Goal: Information Seeking & Learning: Learn about a topic

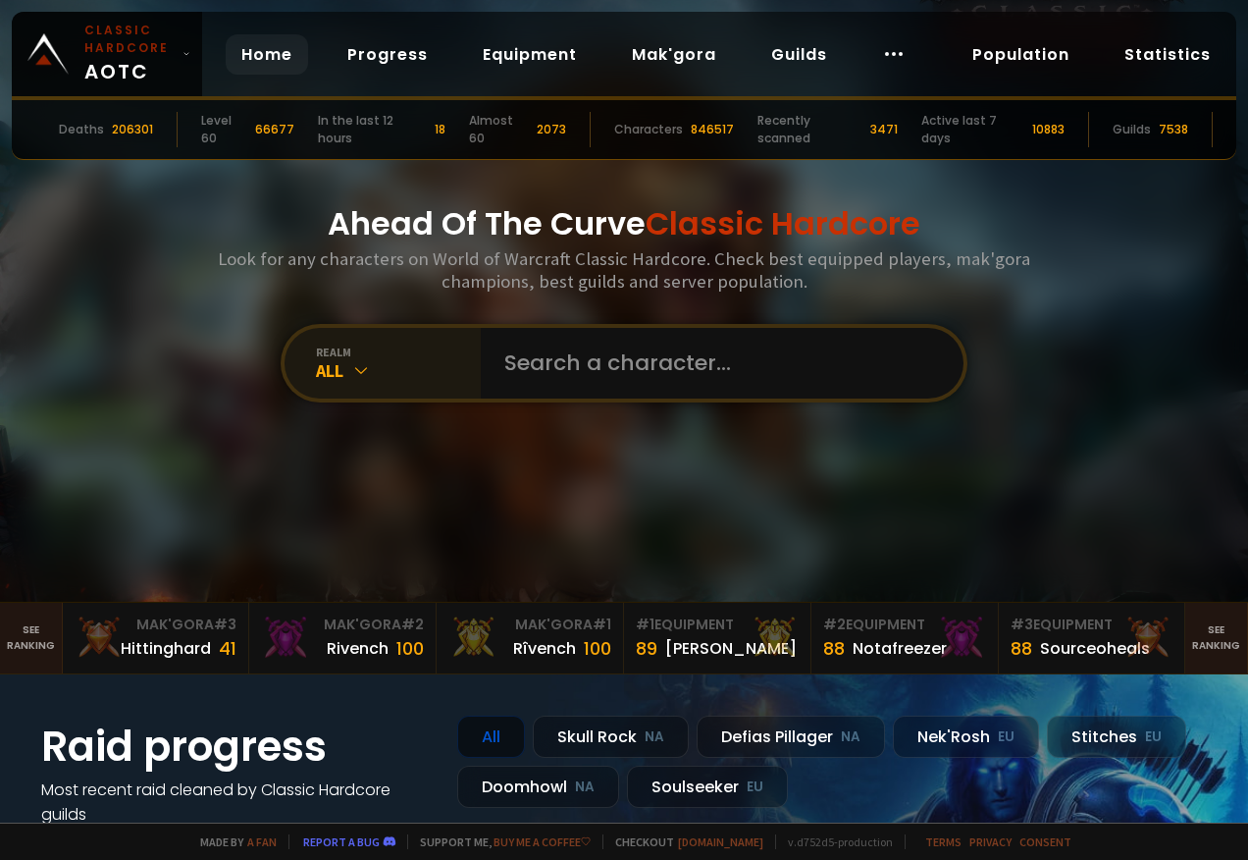
click at [351, 363] on icon at bounding box center [361, 370] width 20 height 20
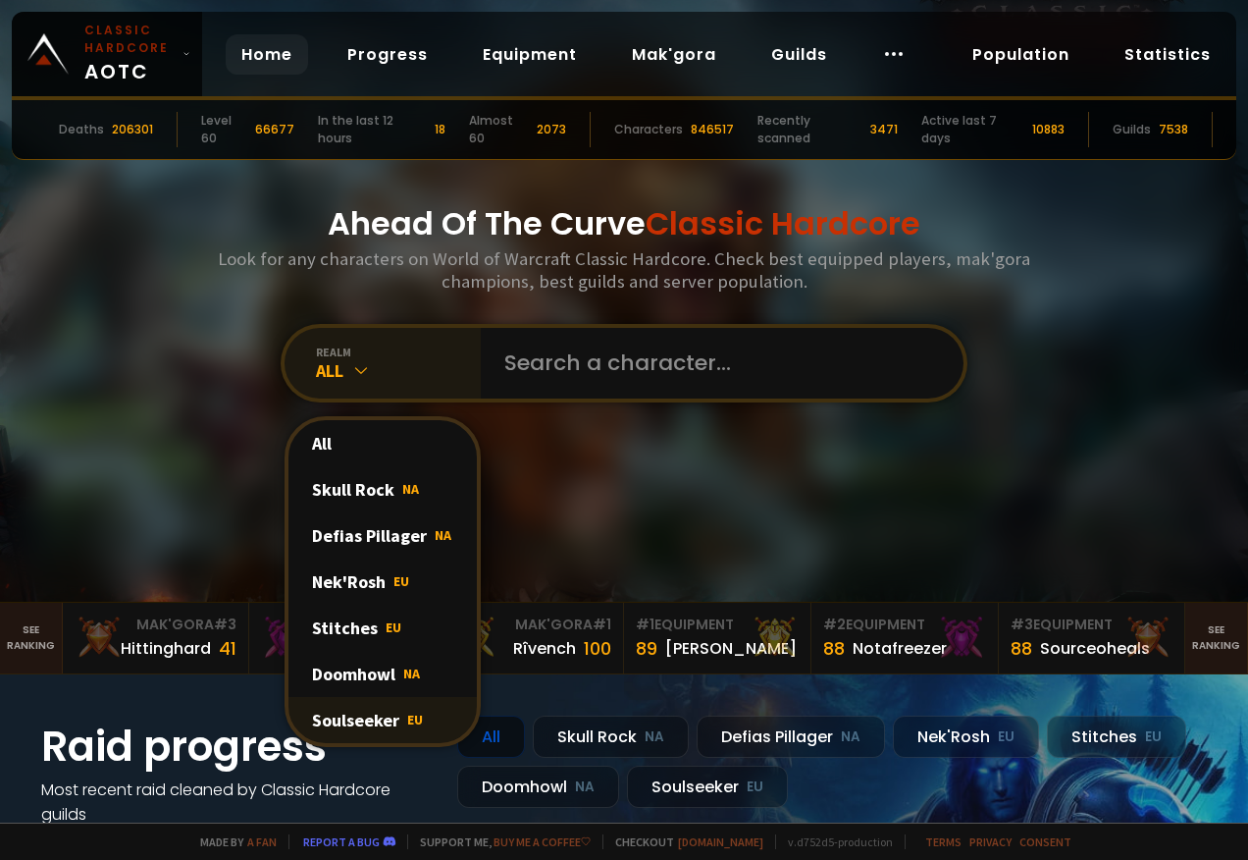
click at [376, 717] on div "Soulseeker EU" at bounding box center [383, 720] width 188 height 46
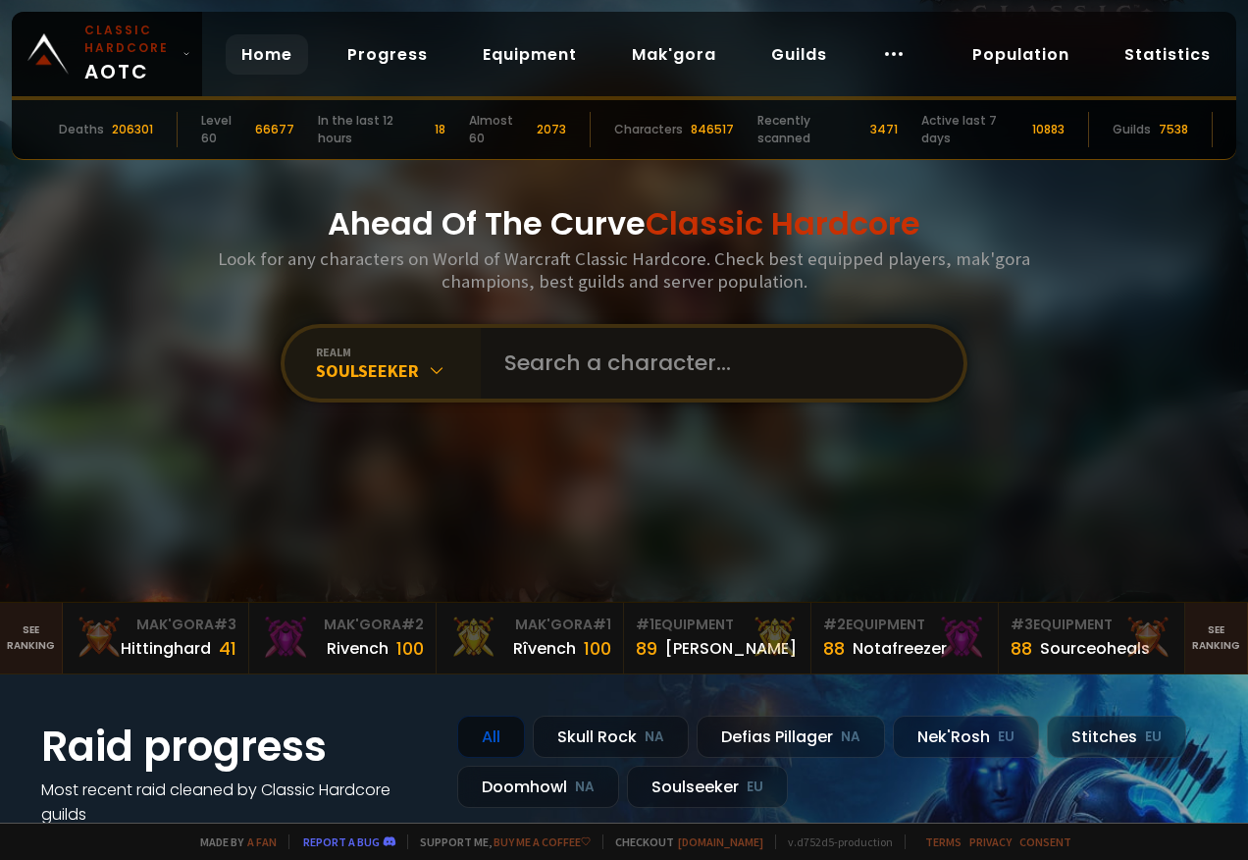
click at [615, 374] on input "text" at bounding box center [717, 363] width 448 height 71
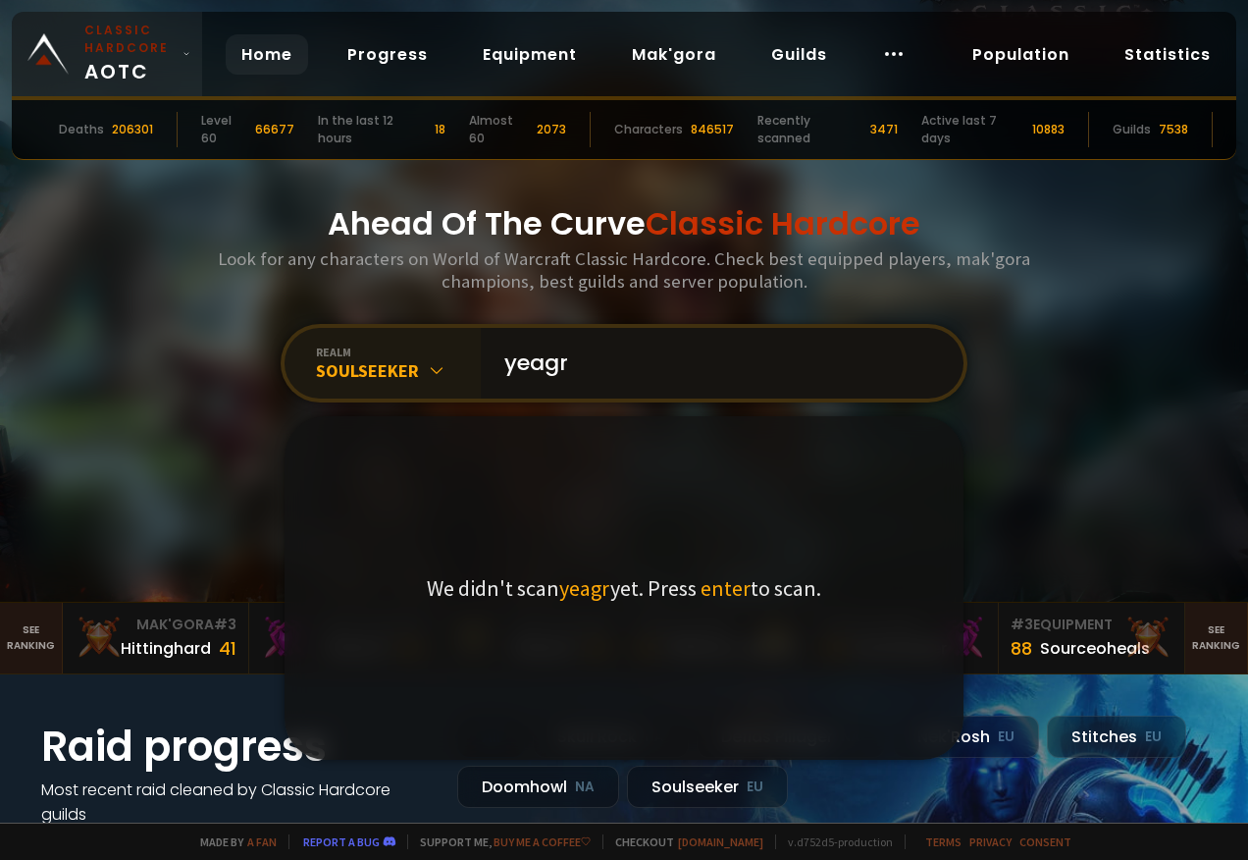
type input "yeagr"
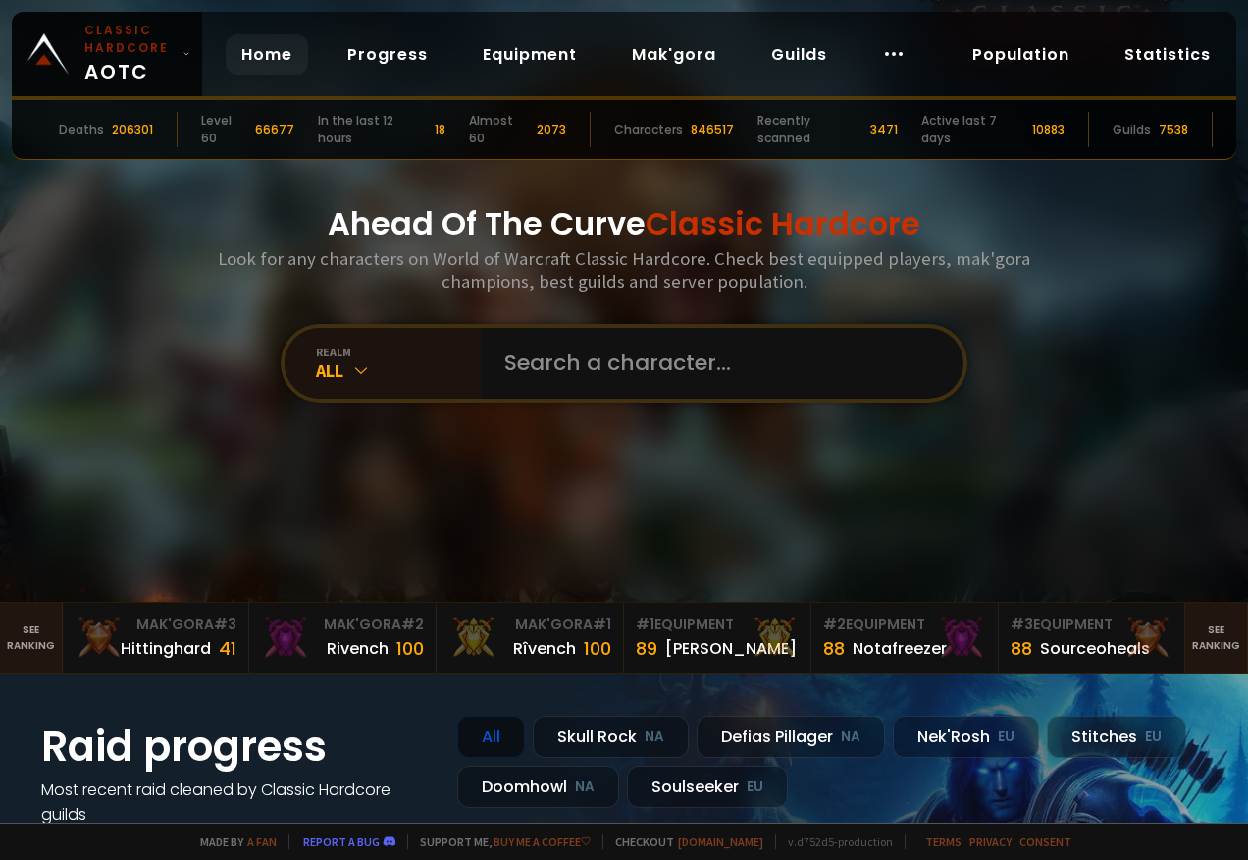
click at [357, 360] on icon at bounding box center [361, 370] width 20 height 20
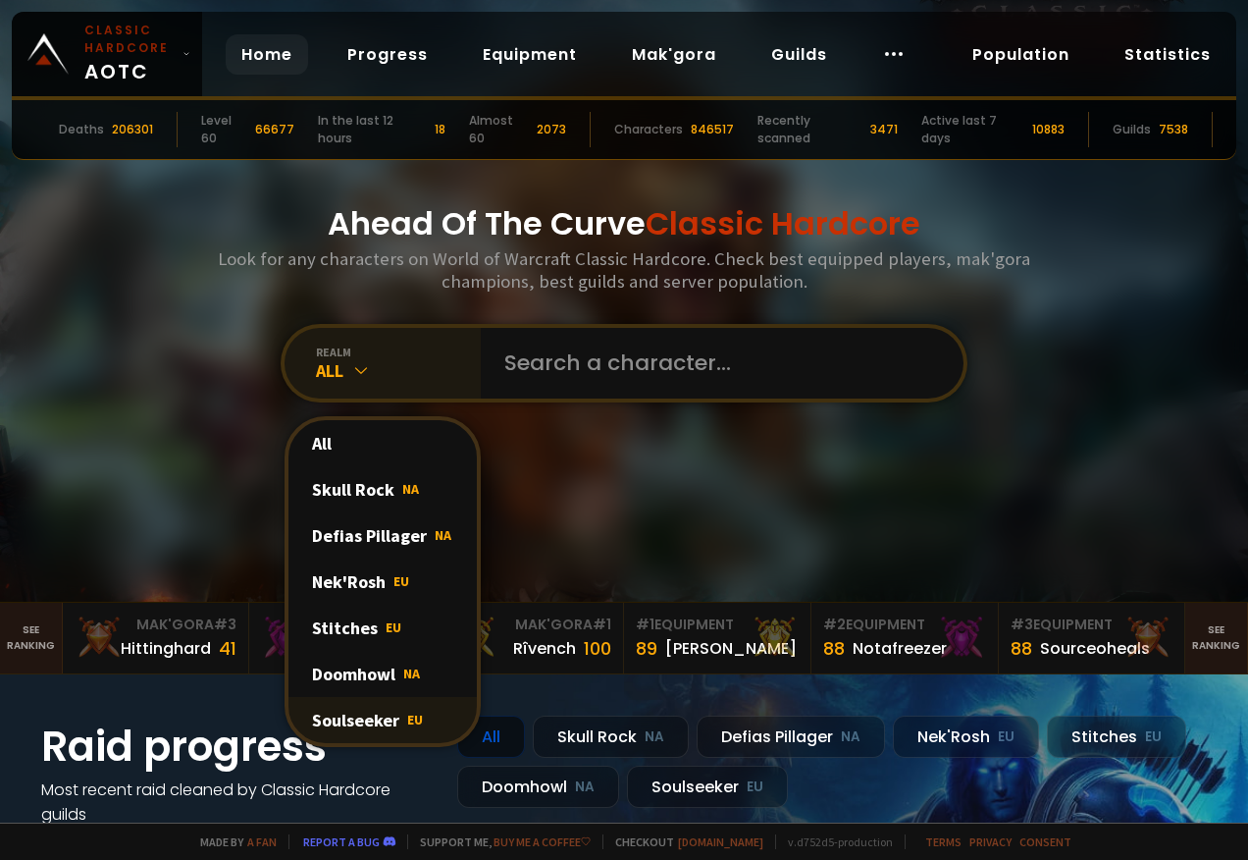
click at [368, 720] on div "Soulseeker EU" at bounding box center [383, 720] width 188 height 46
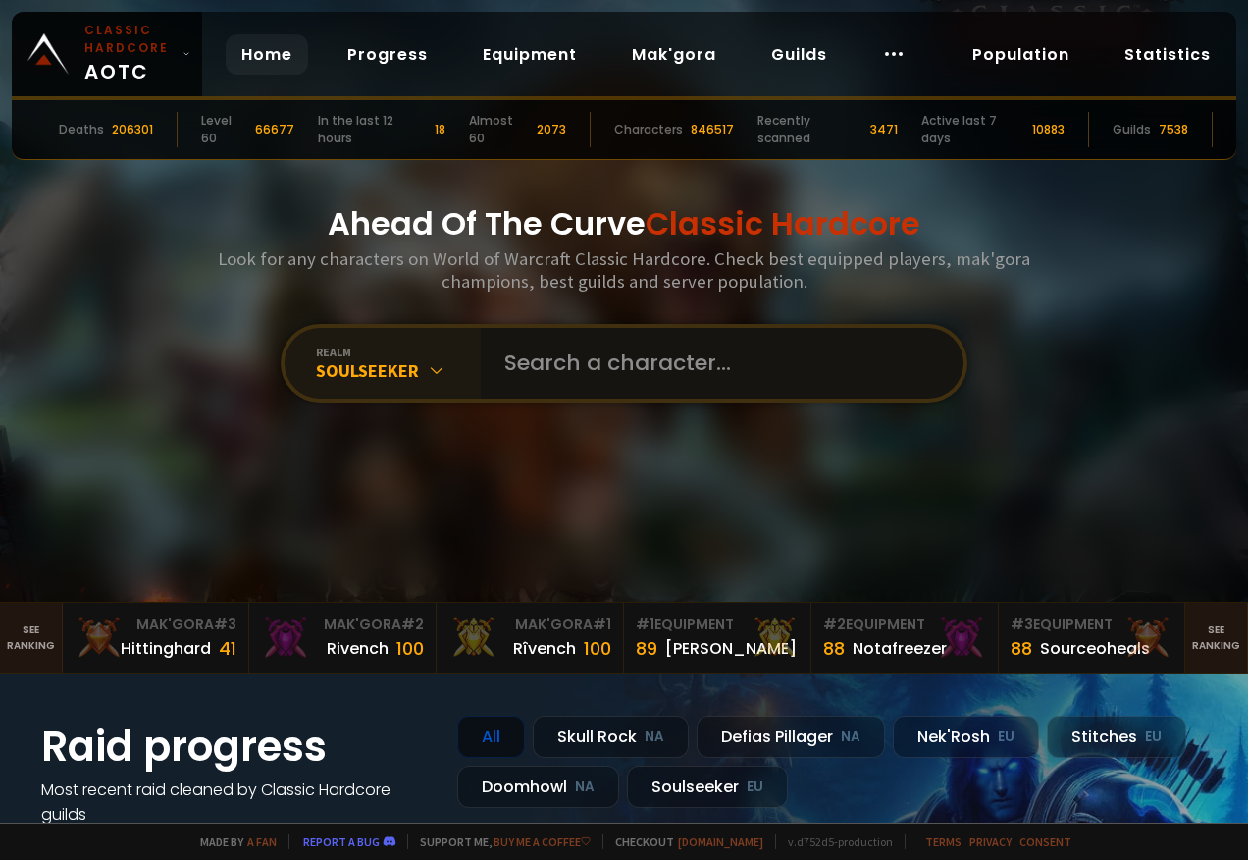
click at [564, 378] on input "text" at bounding box center [717, 363] width 448 height 71
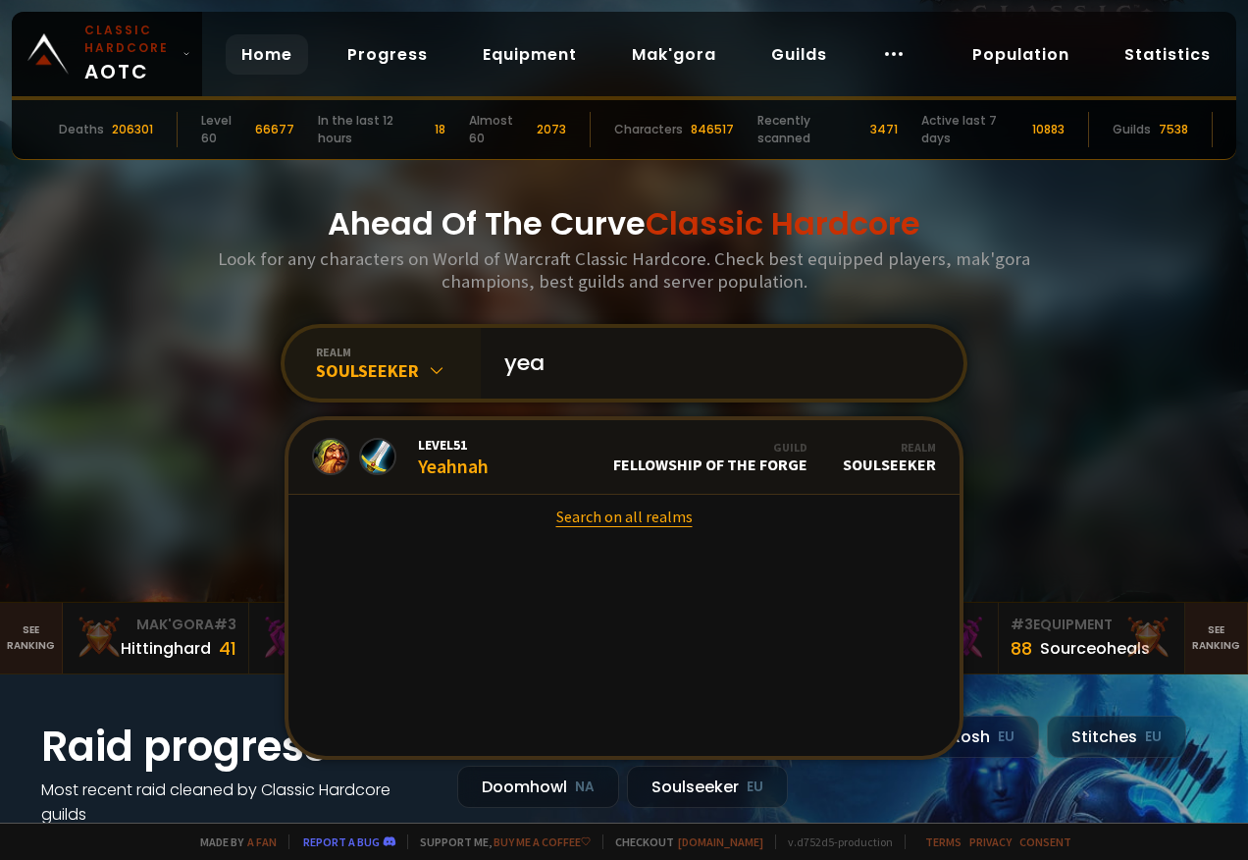
type input "yea"
click at [671, 521] on link "Search on all realms" at bounding box center [624, 516] width 671 height 43
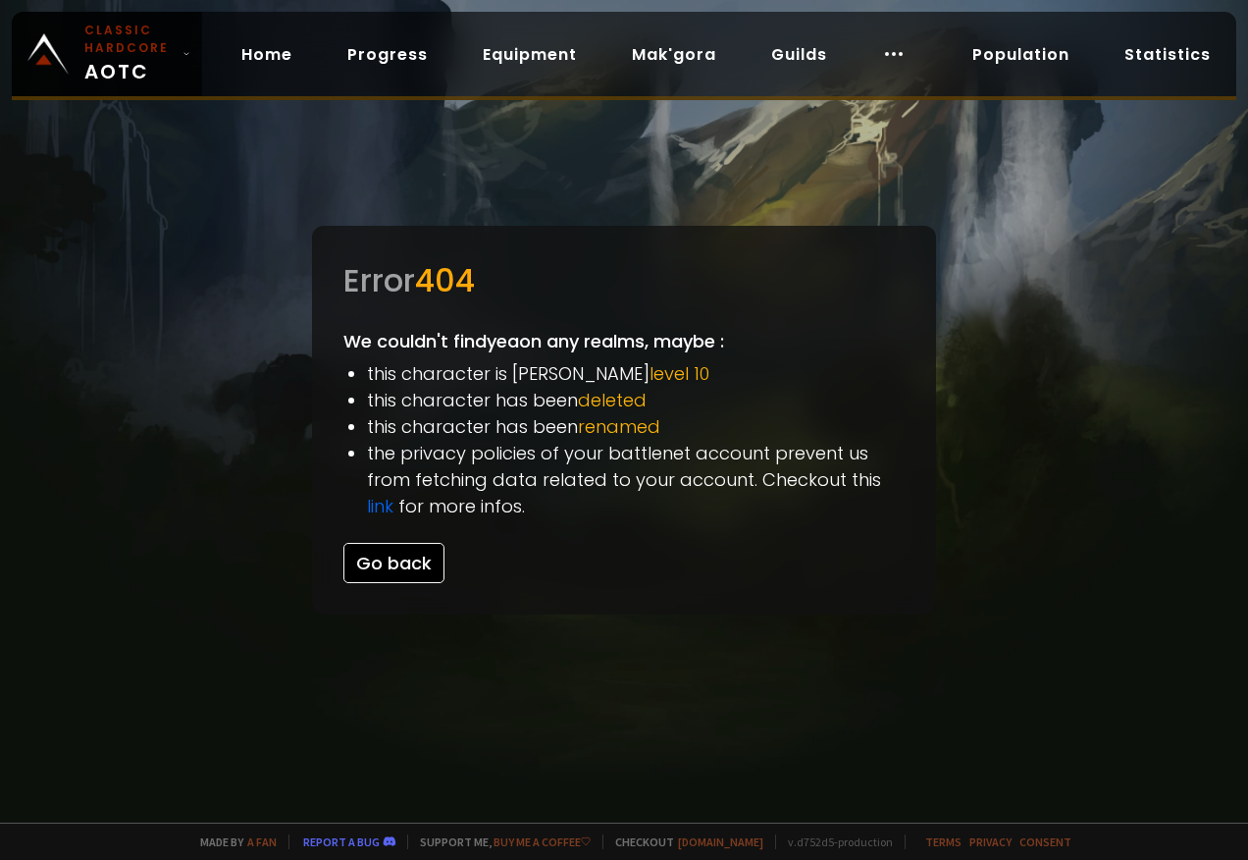
click at [388, 563] on button "Go back" at bounding box center [394, 563] width 101 height 40
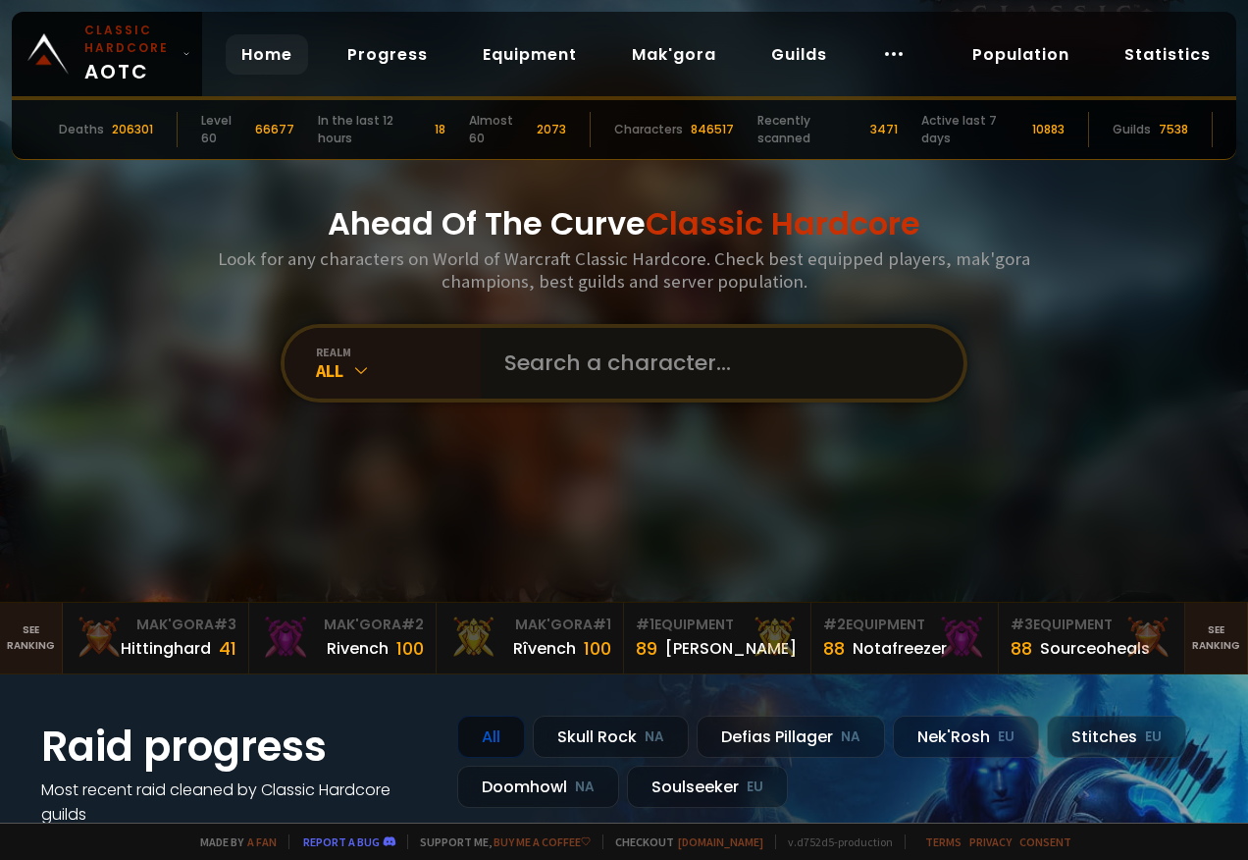
click at [629, 365] on input "text" at bounding box center [717, 363] width 448 height 71
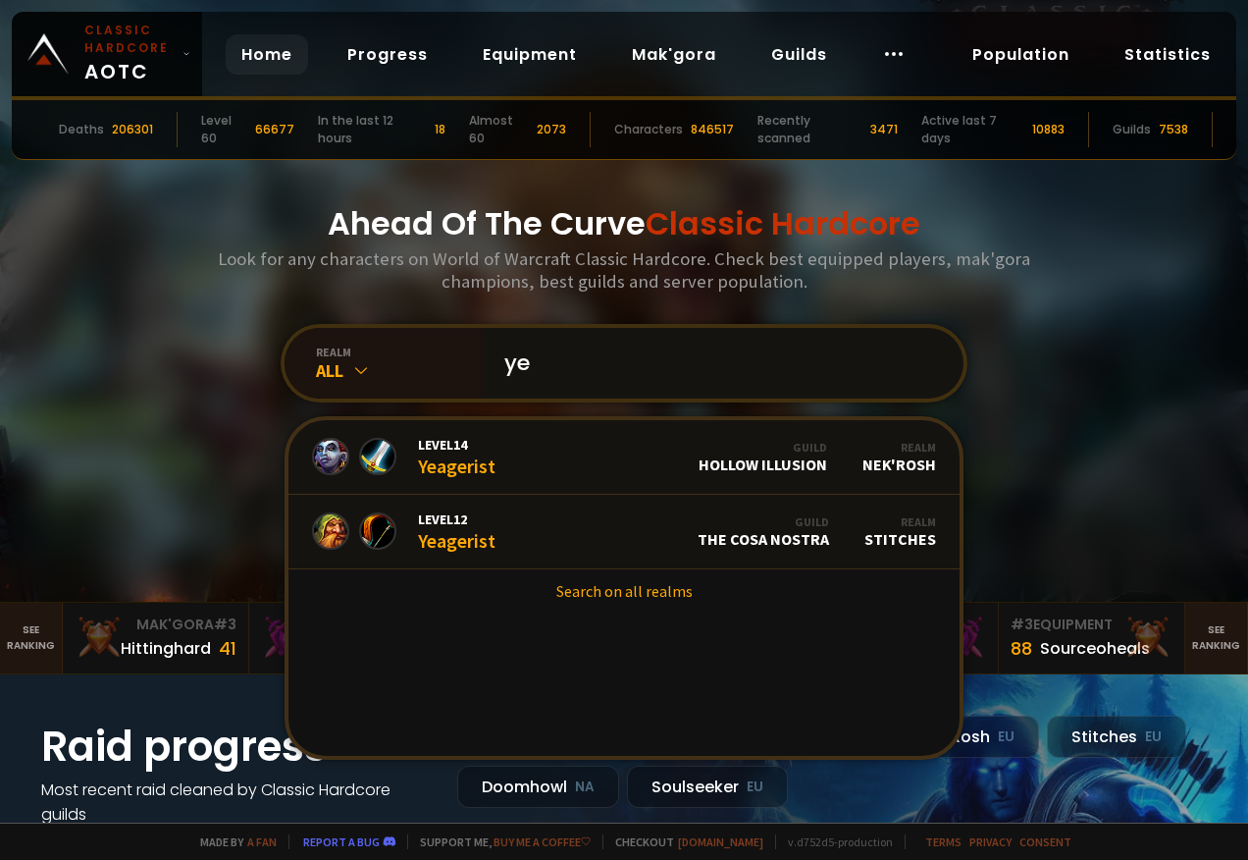
type input "y"
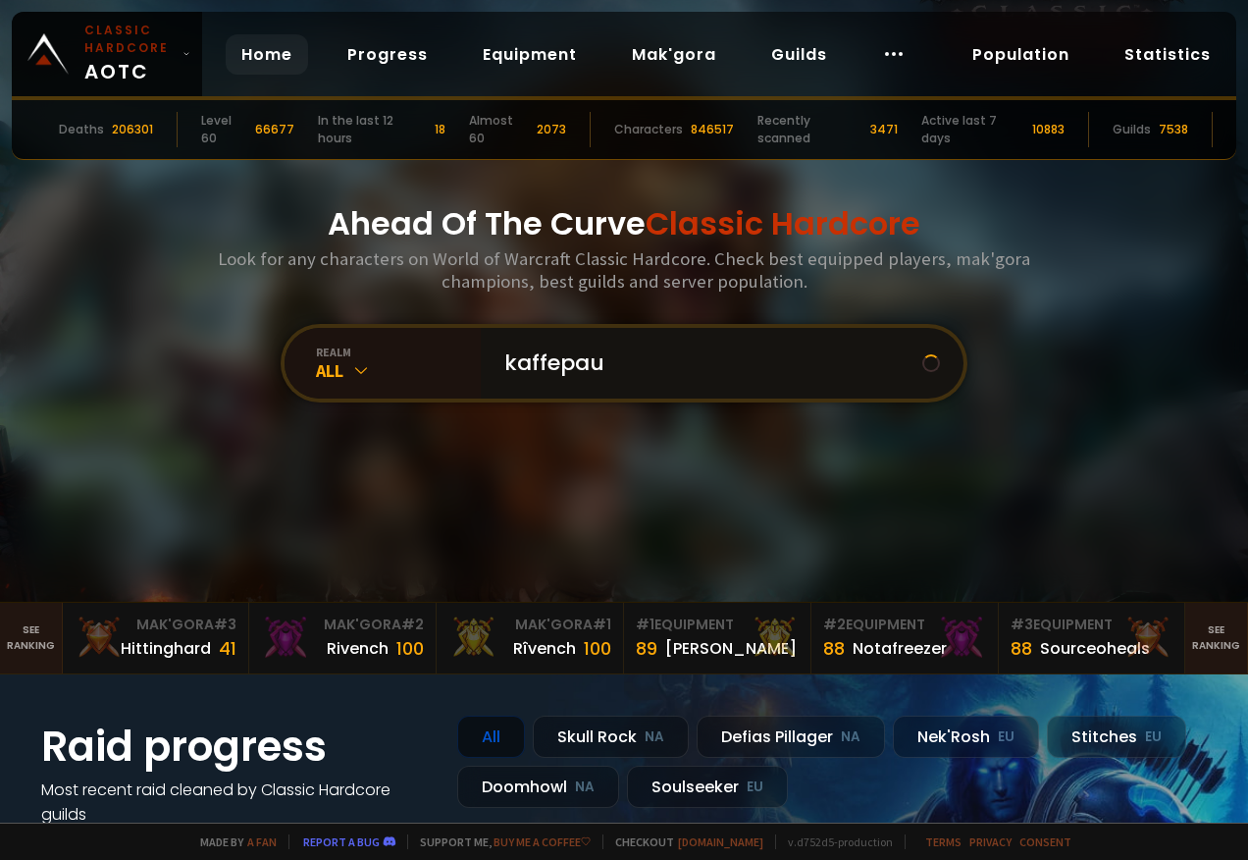
type input "kaffepaus"
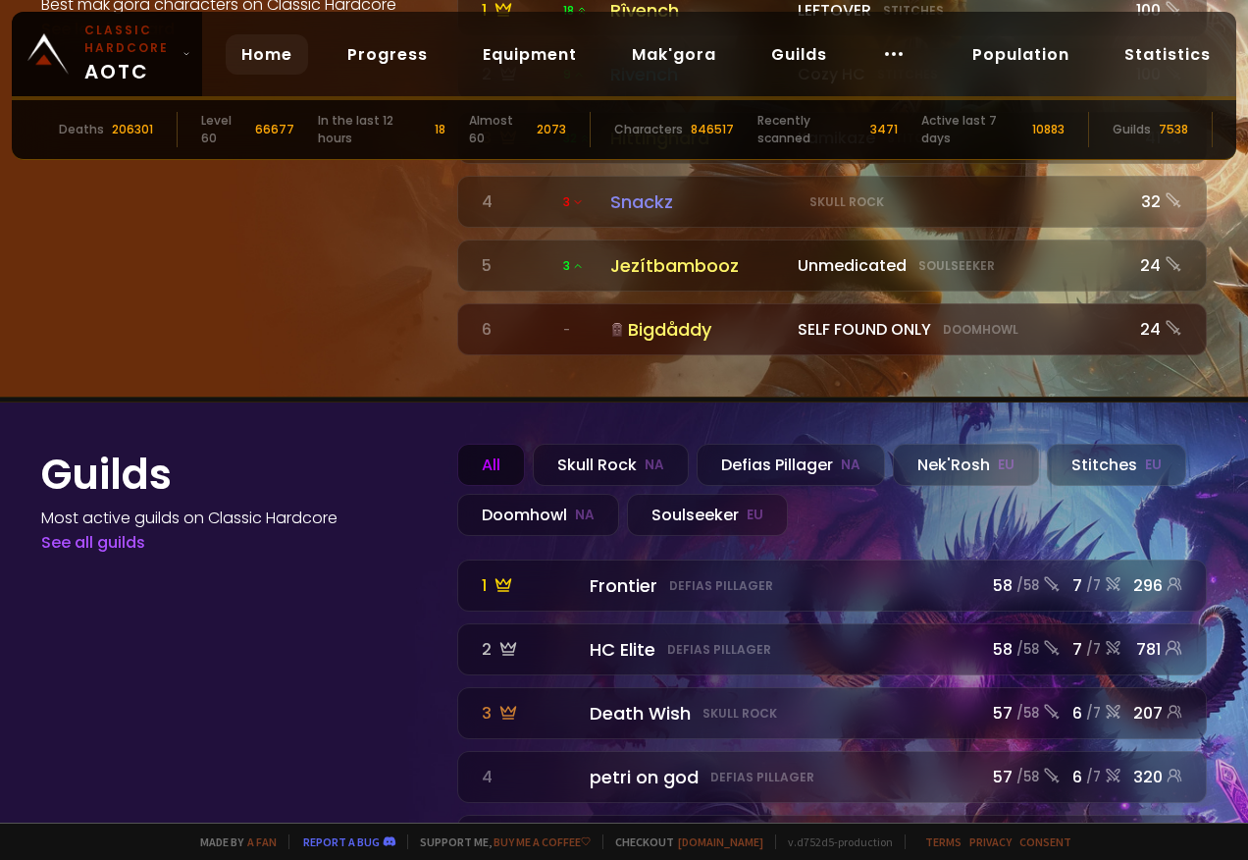
scroll to position [2186, 0]
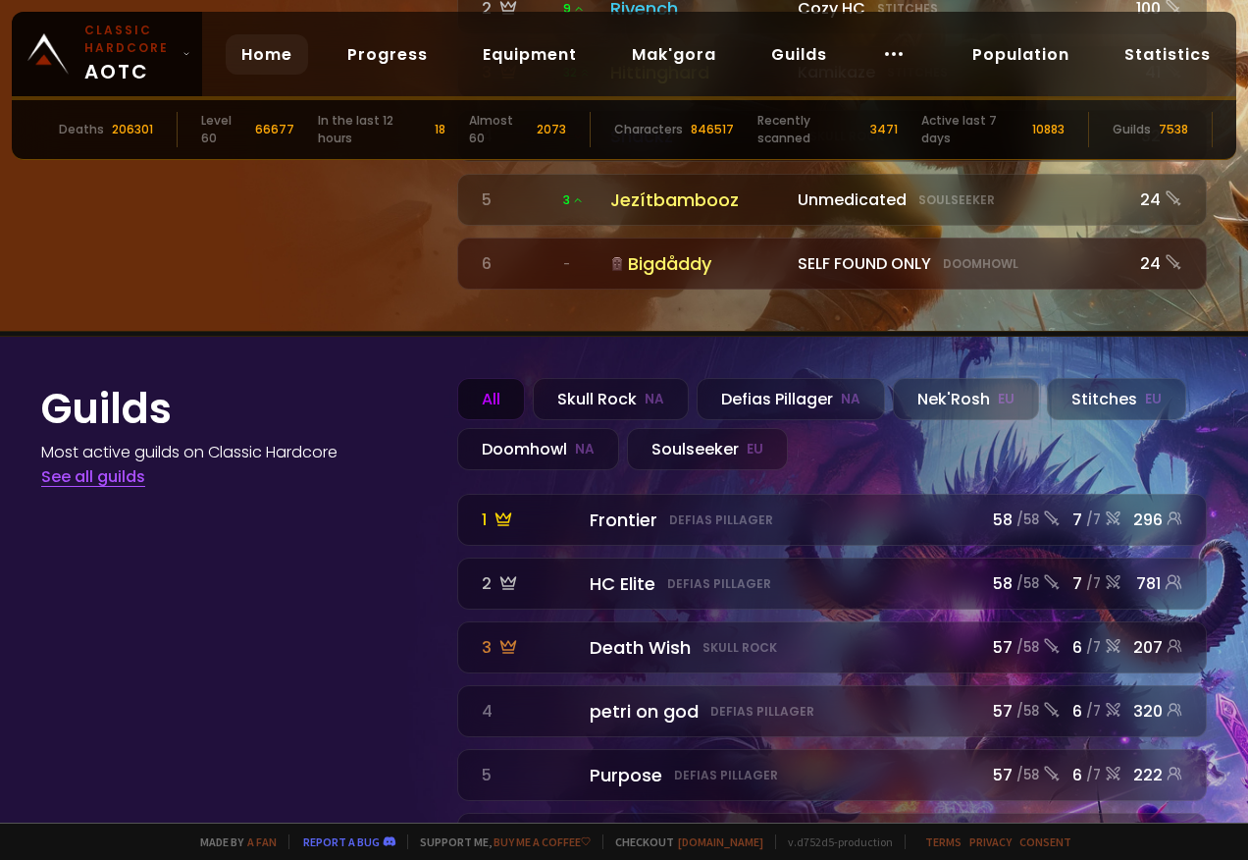
click at [123, 465] on link "See all guilds" at bounding box center [93, 476] width 104 height 23
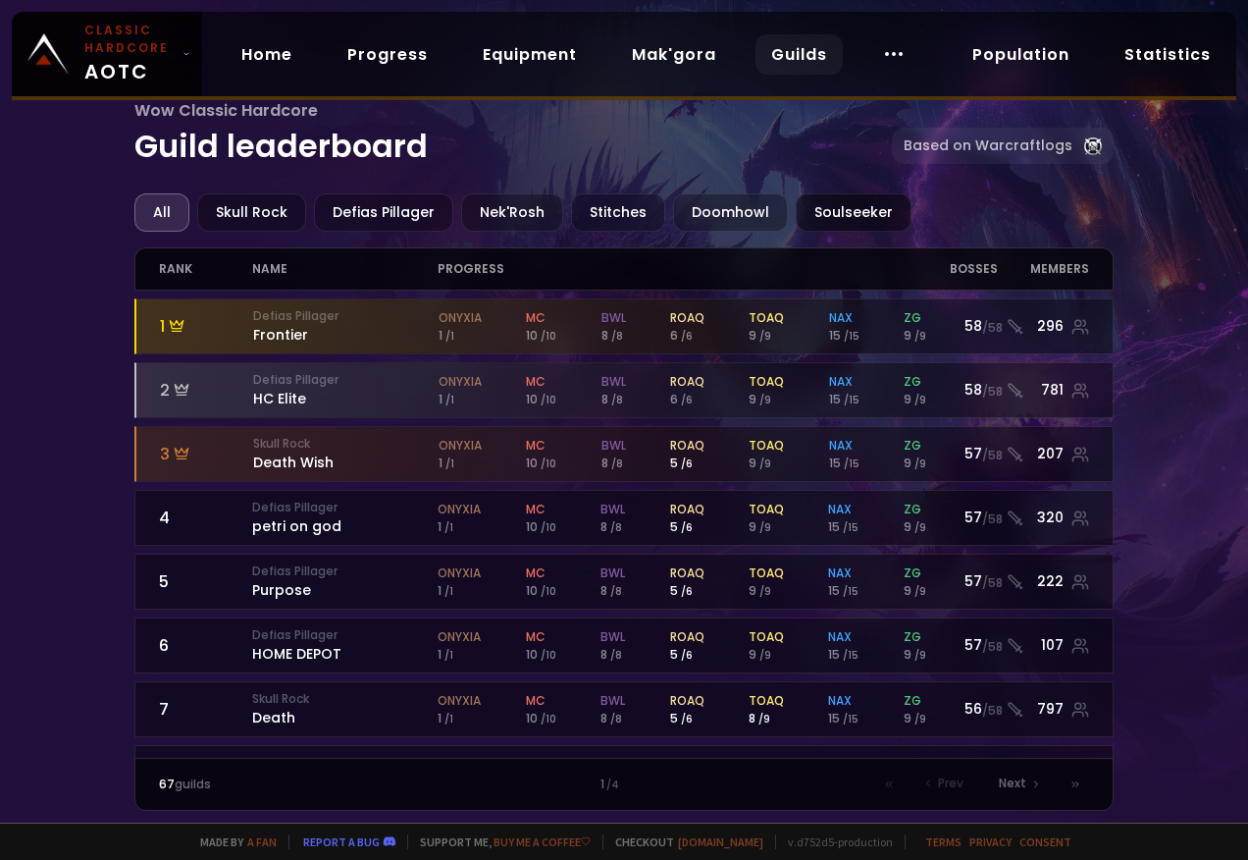
click at [804, 215] on div "Soulseeker" at bounding box center [854, 212] width 116 height 38
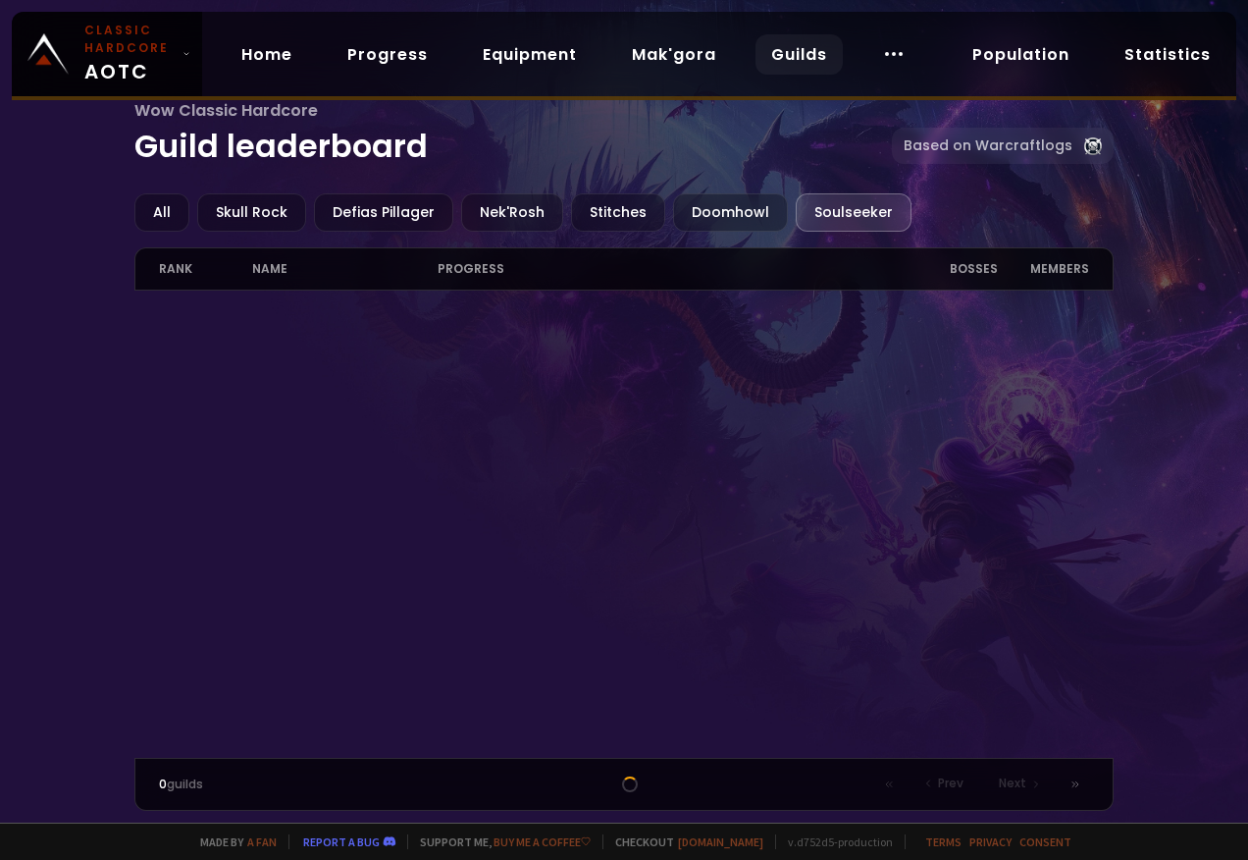
click at [853, 223] on div "Soulseeker" at bounding box center [854, 212] width 116 height 38
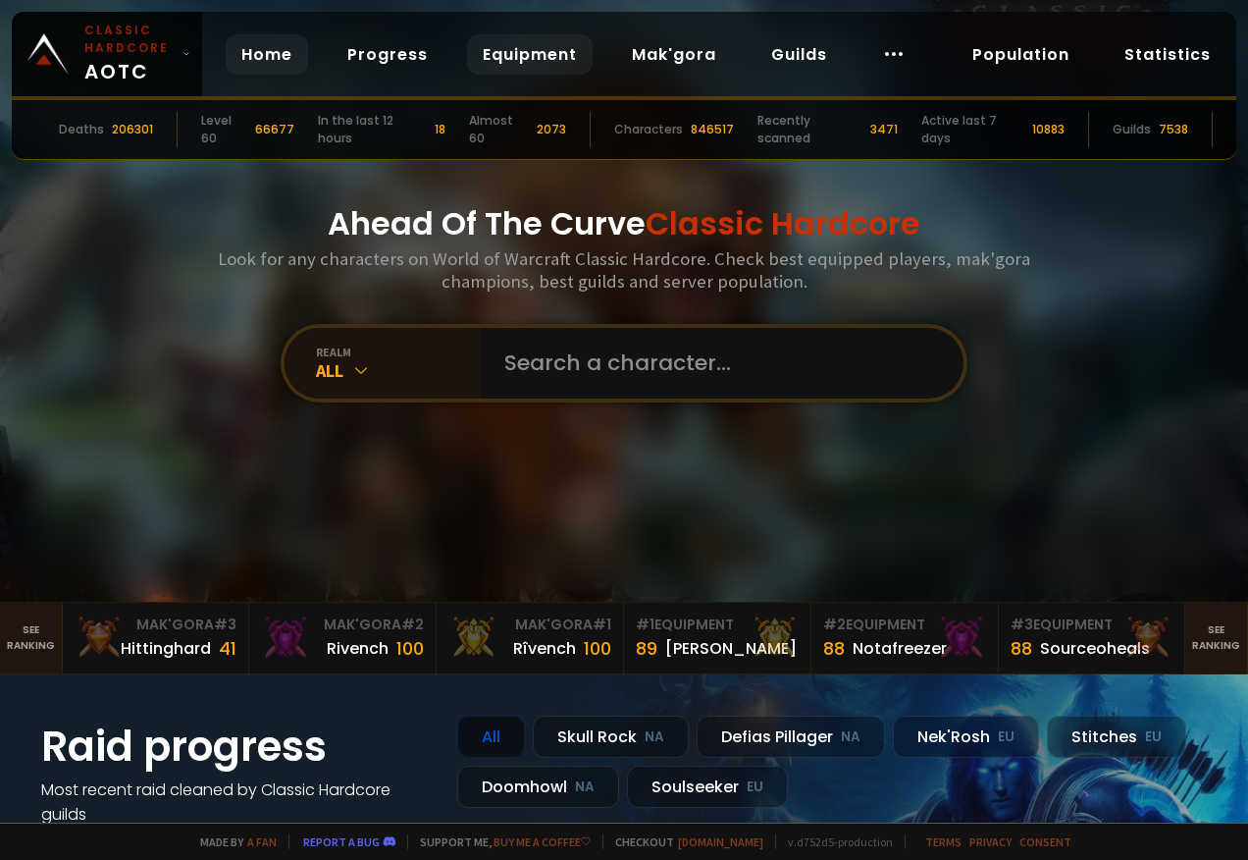
click at [519, 65] on link "Equipment" at bounding box center [530, 54] width 126 height 40
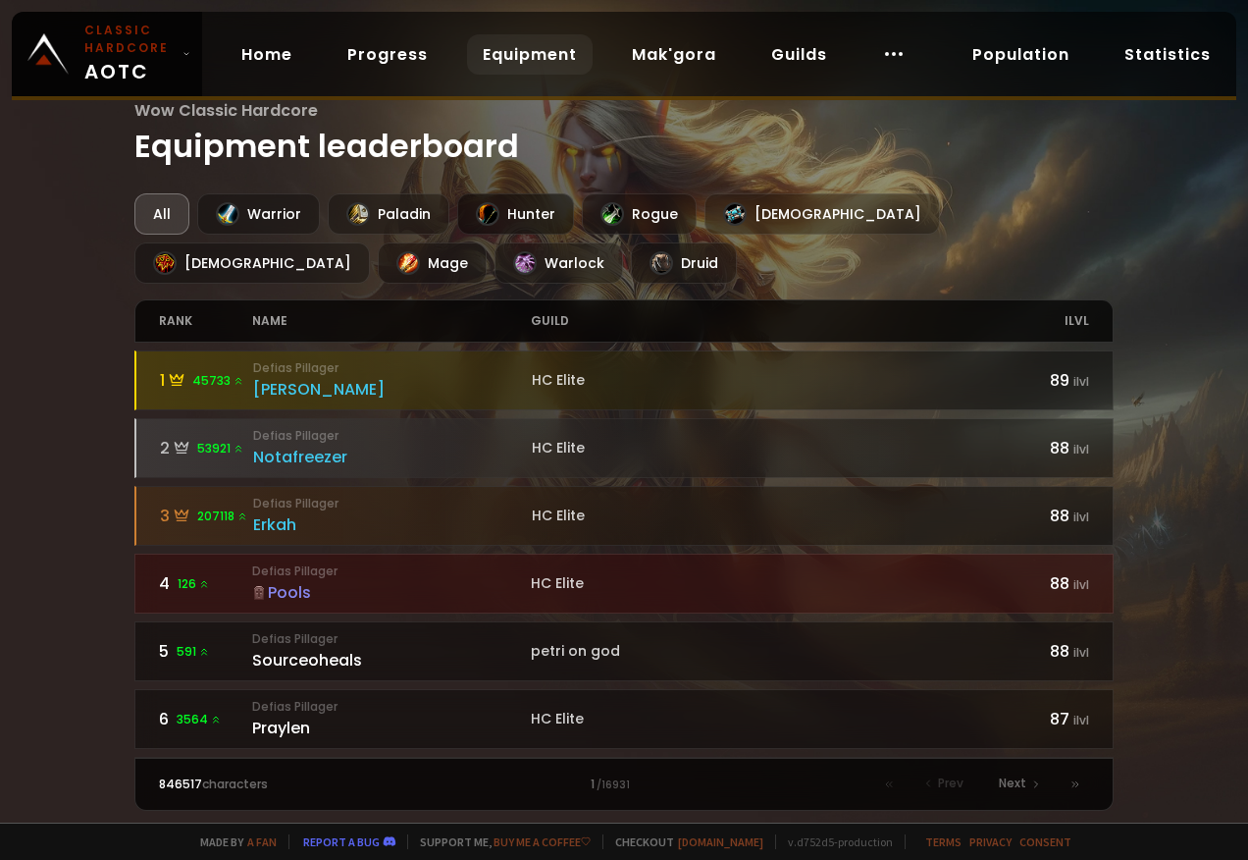
click at [554, 204] on div "Hunter" at bounding box center [515, 213] width 117 height 41
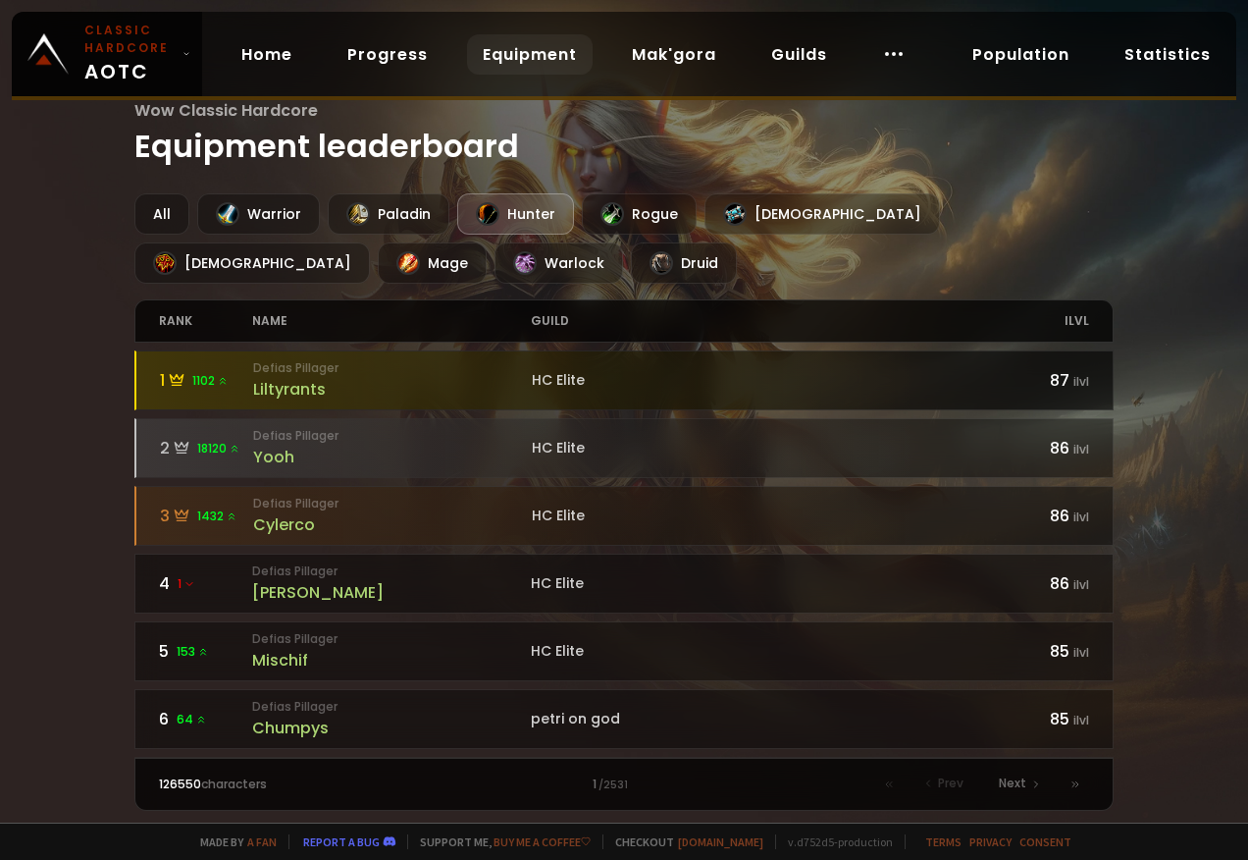
click at [313, 394] on div "Liltyrants" at bounding box center [392, 389] width 279 height 25
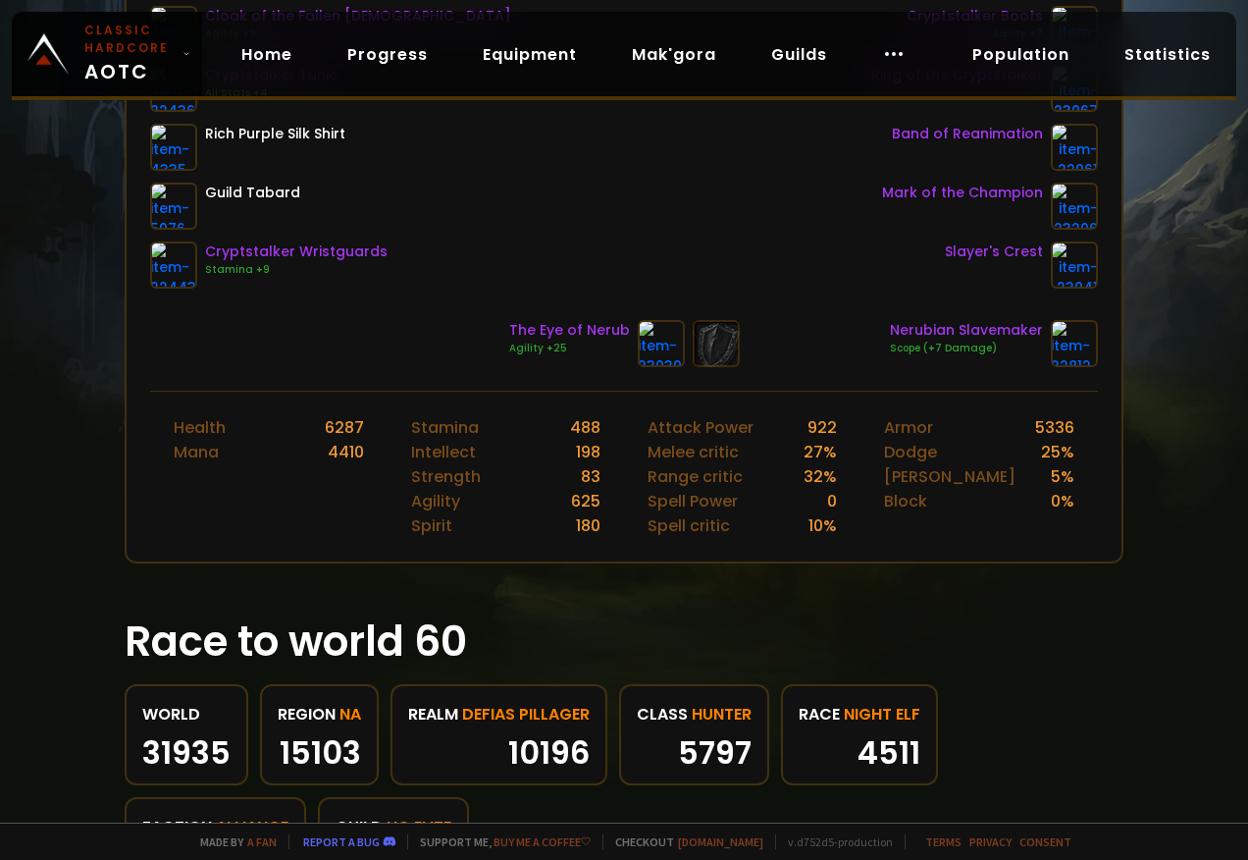
scroll to position [687, 0]
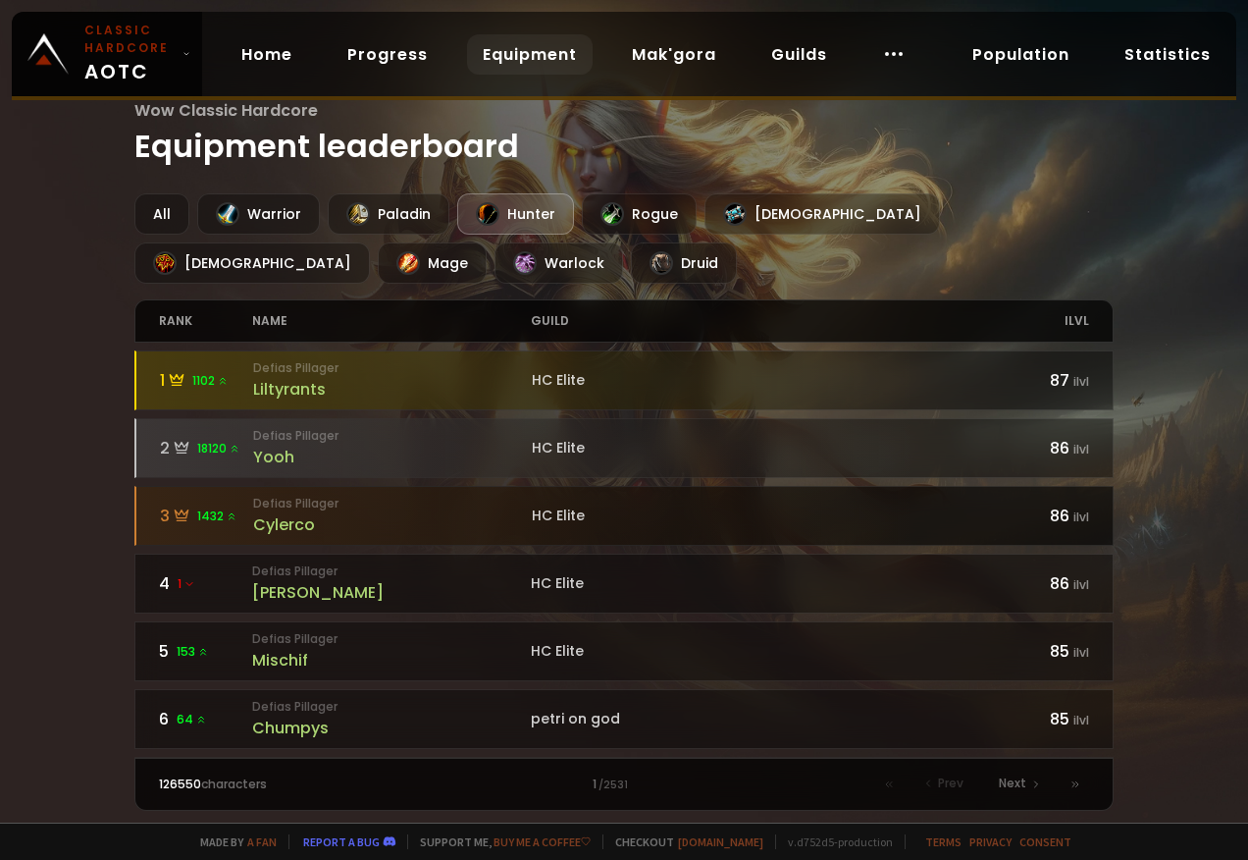
click at [282, 521] on div "Cylerco" at bounding box center [392, 524] width 279 height 25
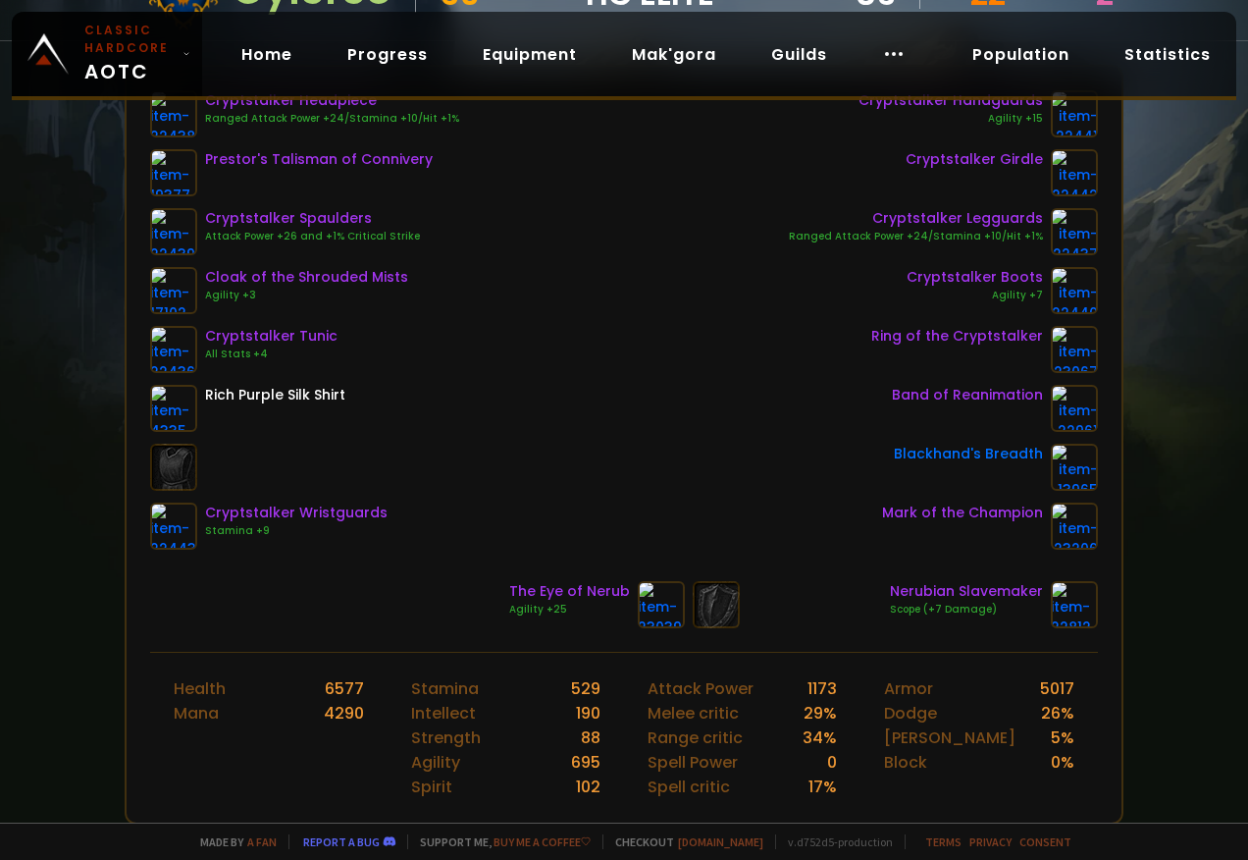
scroll to position [294, 0]
